Goal: Transaction & Acquisition: Subscribe to service/newsletter

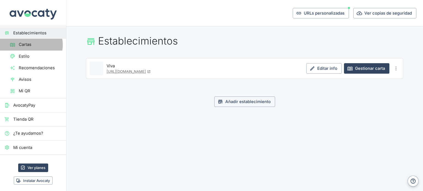
click at [30, 45] on span "Cartas" at bounding box center [40, 45] width 43 height 6
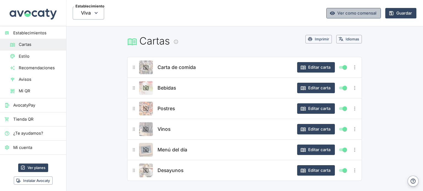
click at [356, 13] on link "Ver como comensal" at bounding box center [353, 13] width 54 height 10
click at [324, 68] on button "Editar carta" at bounding box center [316, 67] width 38 height 10
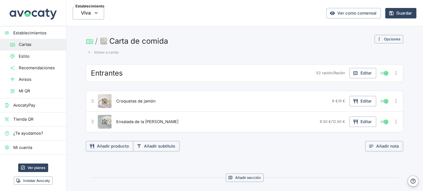
click at [34, 68] on span "Recomendaciones" at bounding box center [40, 68] width 43 height 6
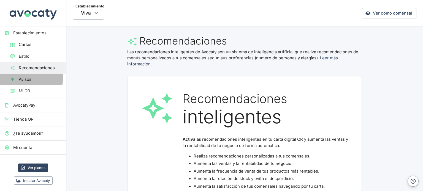
click at [28, 78] on span "Avisos" at bounding box center [40, 79] width 43 height 6
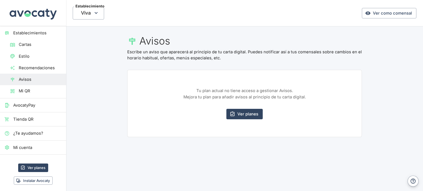
click at [27, 53] on span "Estilo" at bounding box center [40, 56] width 43 height 6
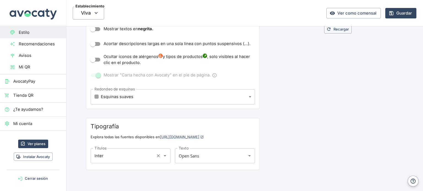
scroll to position [193, 0]
click at [34, 68] on span "Mi QR" at bounding box center [40, 67] width 43 height 6
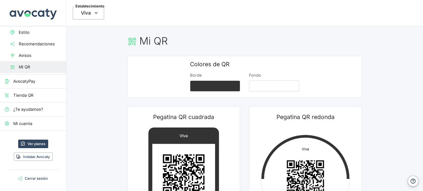
click at [28, 81] on span "AvocatyPay" at bounding box center [37, 81] width 48 height 6
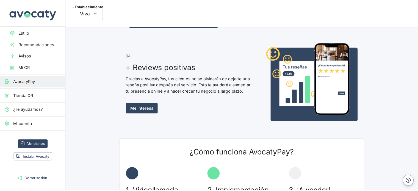
scroll to position [24, 0]
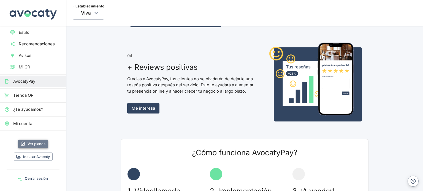
click at [41, 143] on link "Ver planes" at bounding box center [33, 144] width 30 height 9
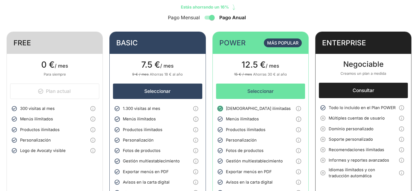
scroll to position [55, 0]
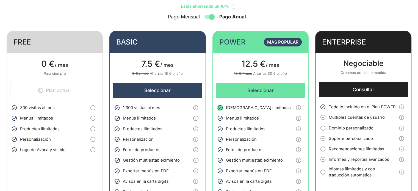
click at [401, 131] on icon "Info" at bounding box center [402, 128] width 6 height 6
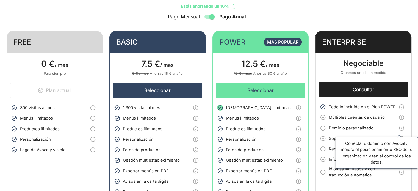
click at [401, 131] on icon "Info" at bounding box center [402, 128] width 6 height 6
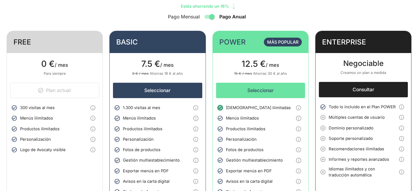
click at [376, 141] on span "Soporte personalizado" at bounding box center [363, 139] width 68 height 6
click at [399, 140] on icon "Info" at bounding box center [401, 138] width 5 height 5
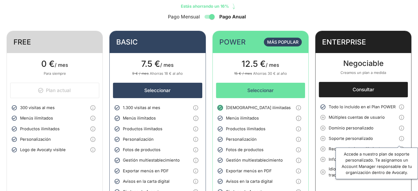
click at [399, 140] on icon "Info" at bounding box center [401, 138] width 5 height 5
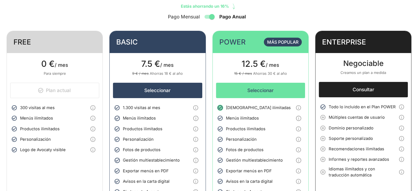
click at [366, 139] on li "Soporte personalizado" at bounding box center [363, 138] width 87 height 10
click at [399, 151] on icon "Info" at bounding box center [401, 149] width 5 height 5
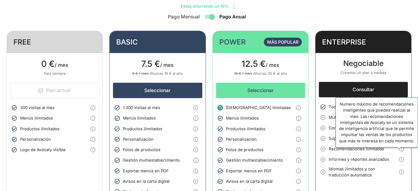
click at [399, 151] on icon "Info" at bounding box center [401, 149] width 5 height 5
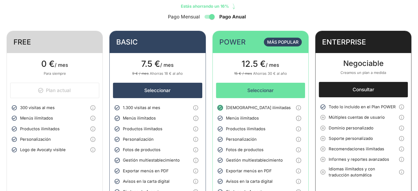
click at [365, 152] on span "Recomendaciones ilimitadas" at bounding box center [363, 149] width 68 height 6
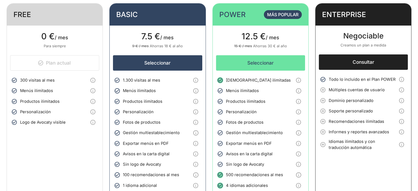
click at [399, 148] on icon "Info" at bounding box center [402, 145] width 6 height 6
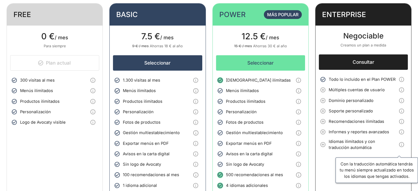
click at [397, 150] on button "Info" at bounding box center [402, 144] width 10 height 10
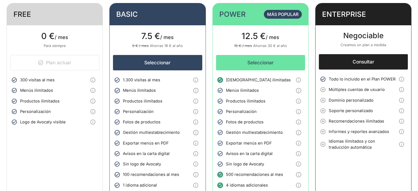
scroll to position [0, 0]
